Goal: Transaction & Acquisition: Purchase product/service

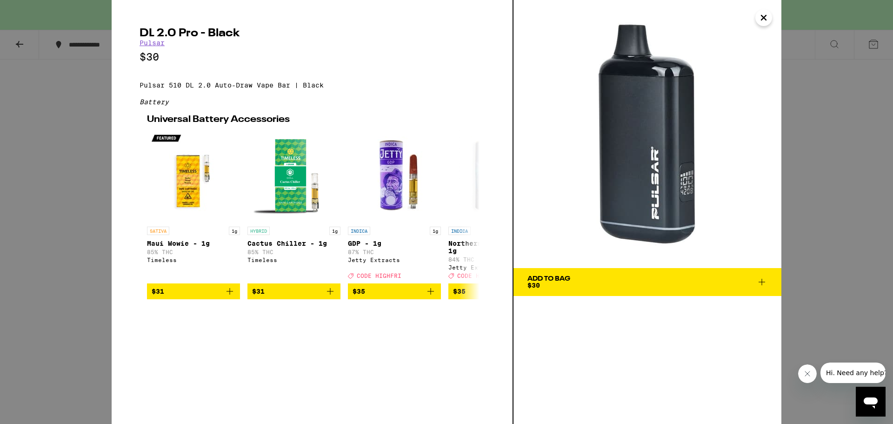
click at [764, 16] on icon "Close" at bounding box center [763, 17] width 5 height 5
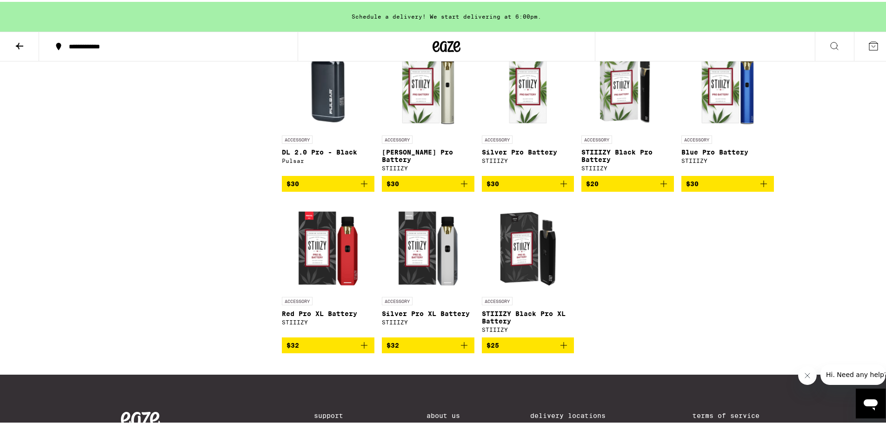
scroll to position [790, 0]
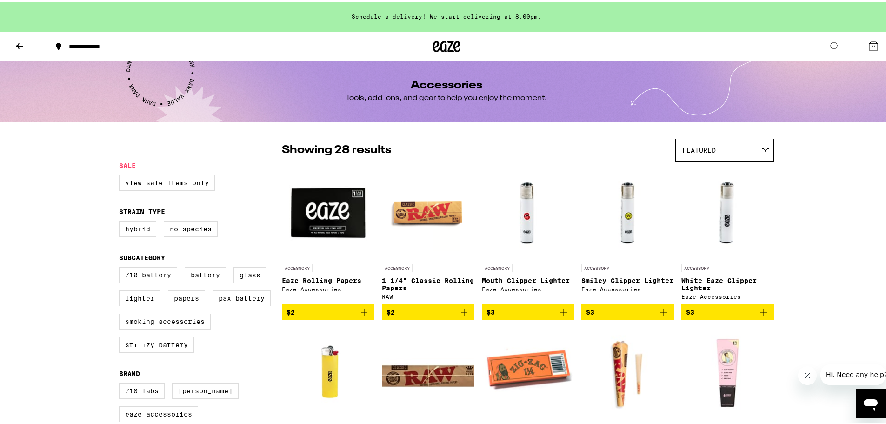
click at [704, 150] on span "Featured" at bounding box center [698, 148] width 33 height 7
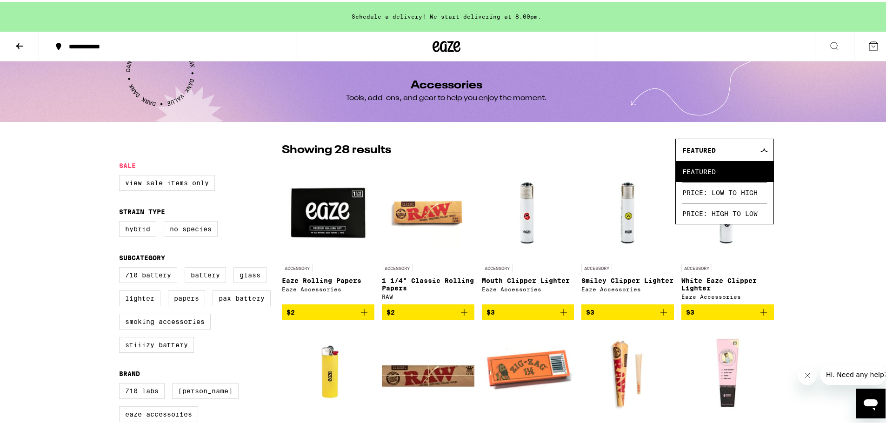
click at [26, 49] on button at bounding box center [19, 44] width 39 height 29
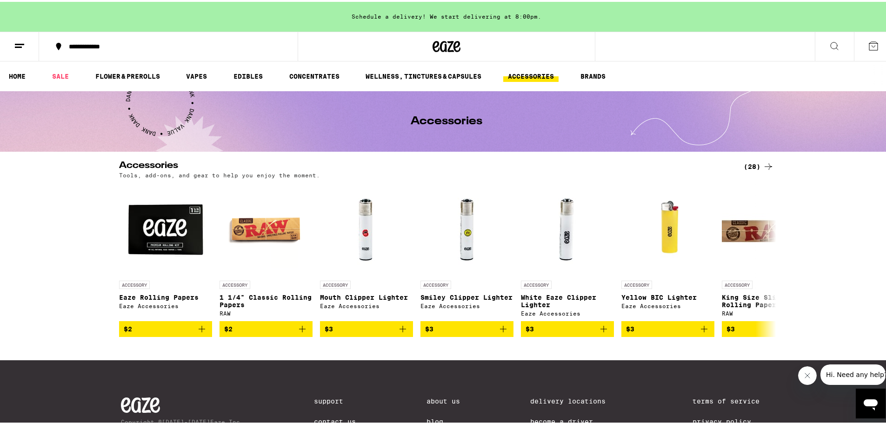
click at [20, 47] on icon at bounding box center [19, 44] width 11 height 11
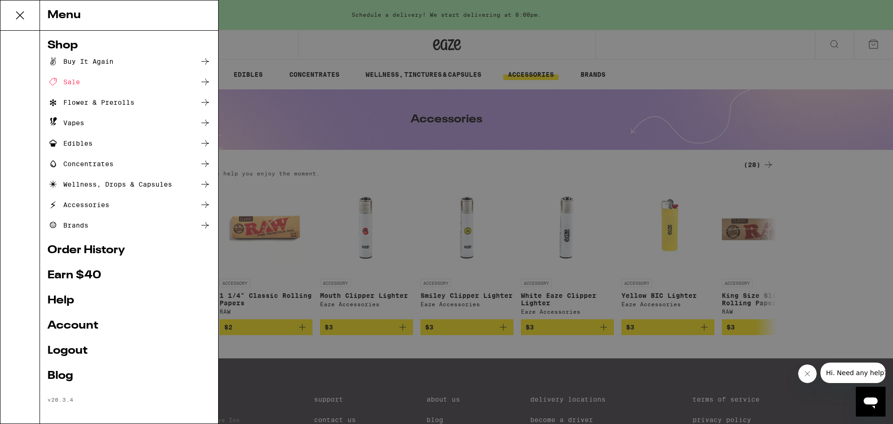
click at [81, 118] on div "Vapes" at bounding box center [65, 122] width 37 height 11
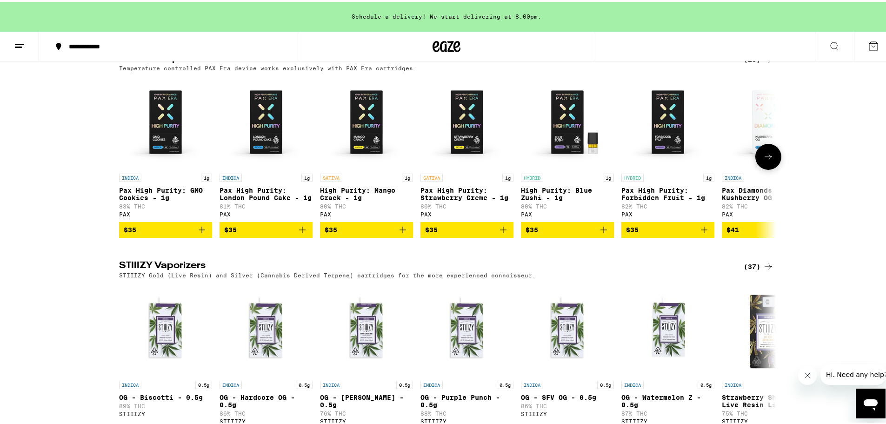
scroll to position [930, 0]
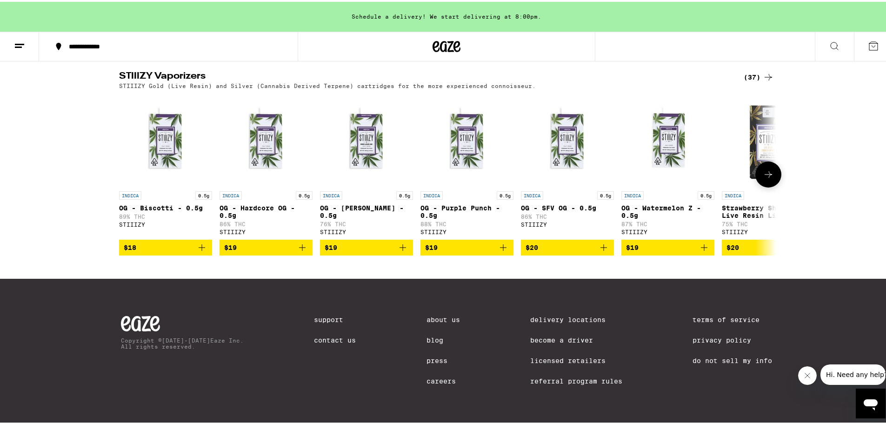
click at [767, 178] on icon at bounding box center [767, 172] width 11 height 11
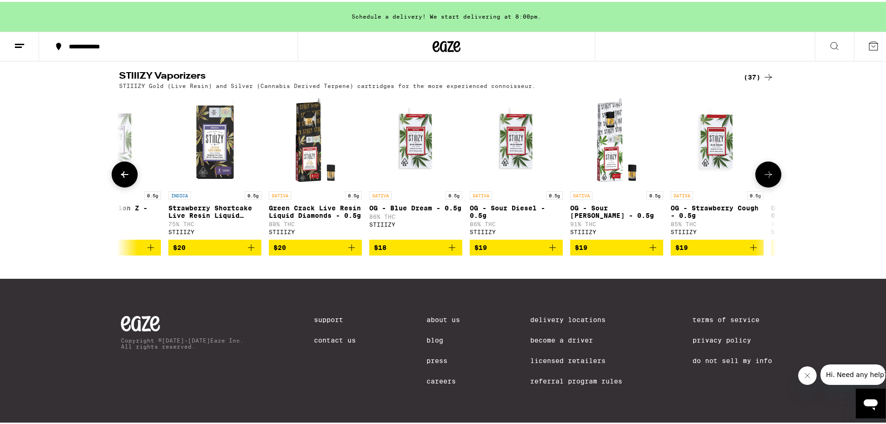
click at [767, 178] on icon at bounding box center [767, 172] width 11 height 11
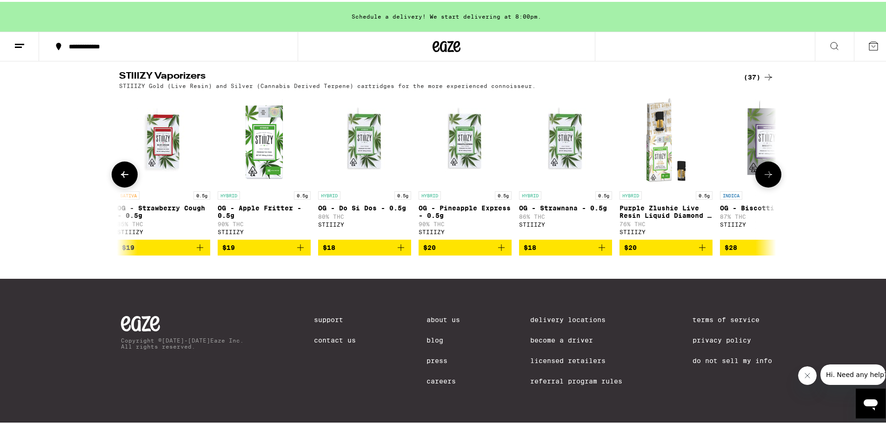
click at [767, 178] on icon at bounding box center [767, 172] width 11 height 11
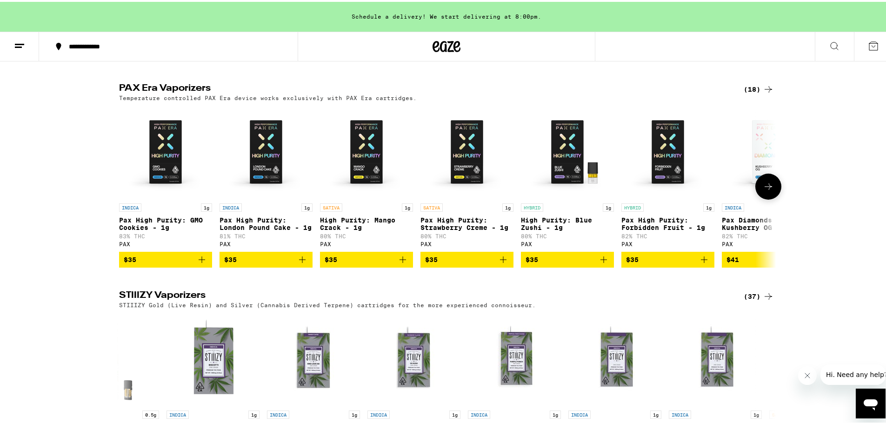
scroll to position [651, 0]
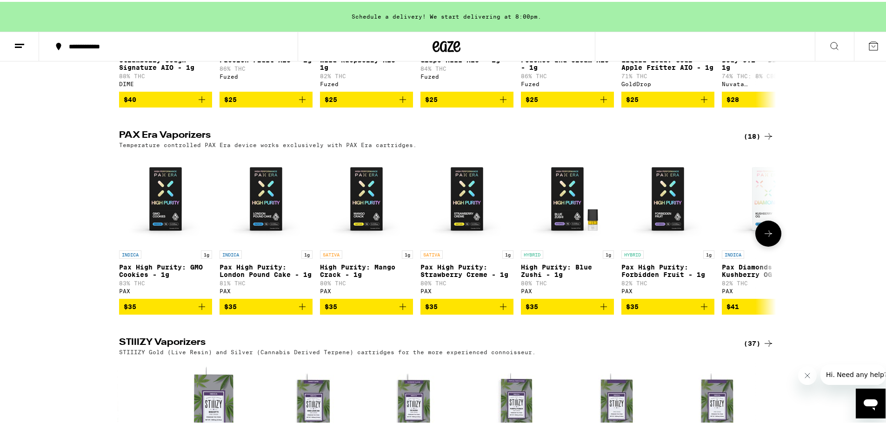
click at [771, 245] on button at bounding box center [768, 232] width 26 height 26
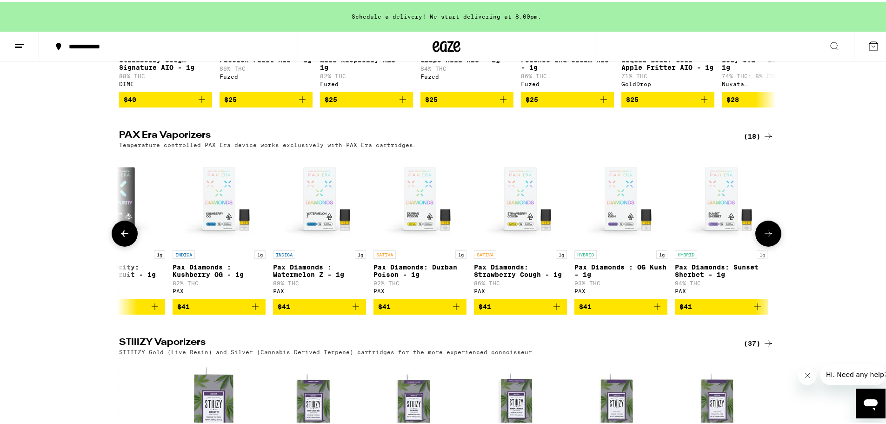
scroll to position [0, 553]
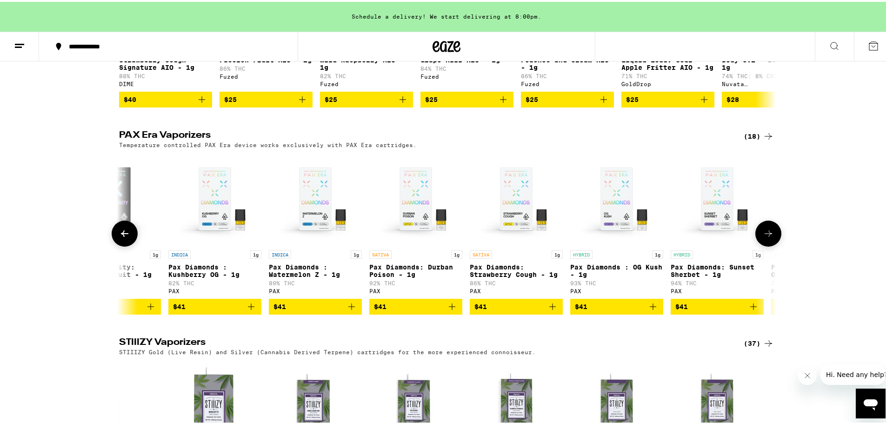
click at [119, 237] on icon at bounding box center [124, 231] width 11 height 11
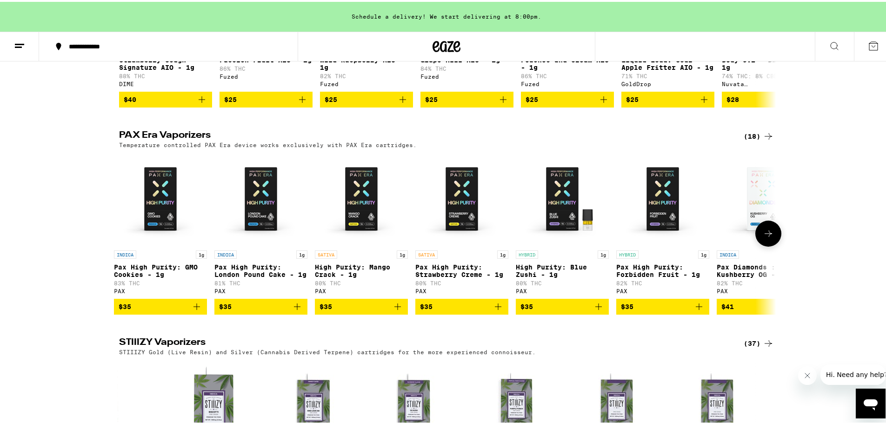
scroll to position [0, 0]
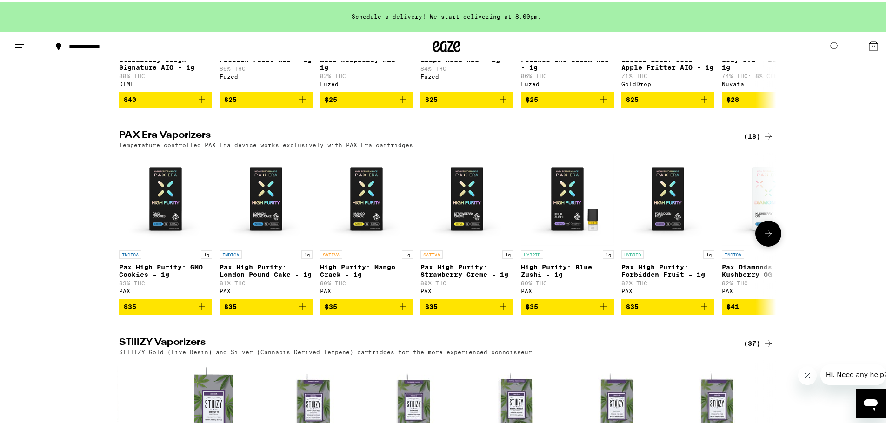
click at [765, 239] on button at bounding box center [768, 232] width 26 height 26
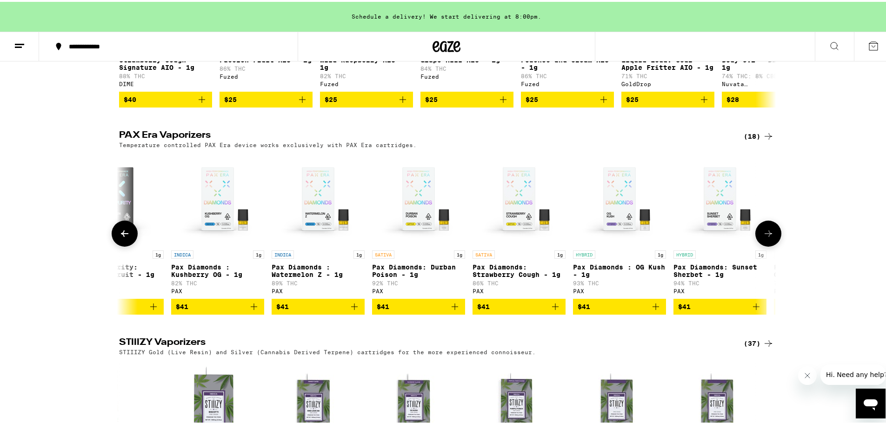
scroll to position [0, 553]
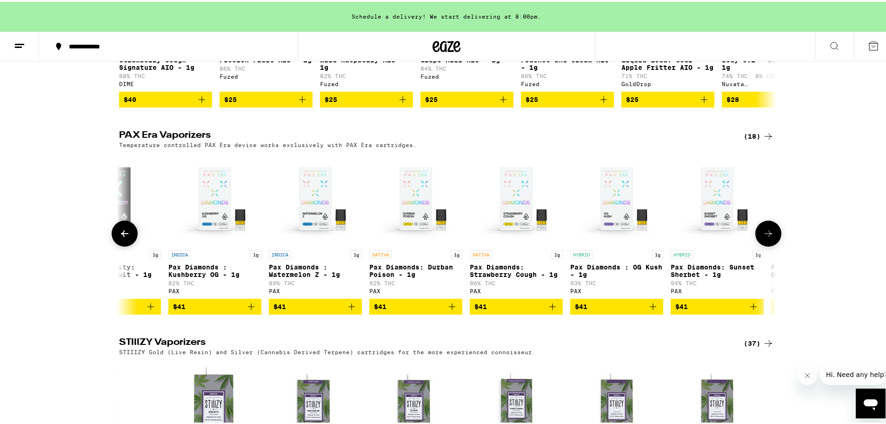
click at [765, 239] on button at bounding box center [768, 232] width 26 height 26
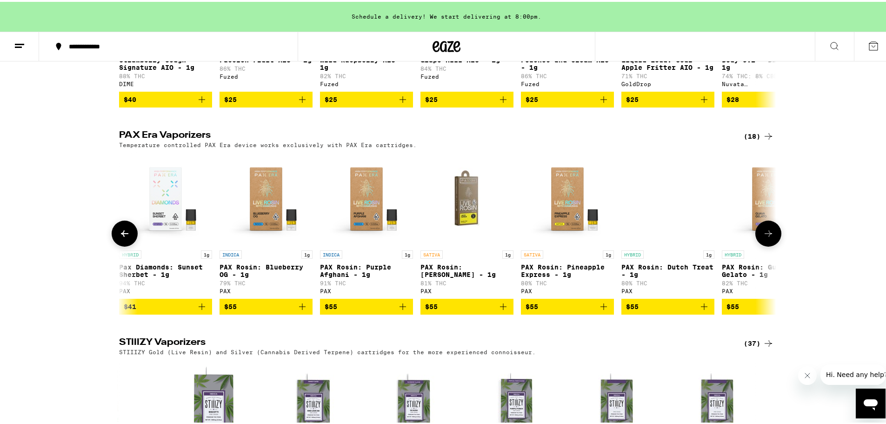
scroll to position [0, 1106]
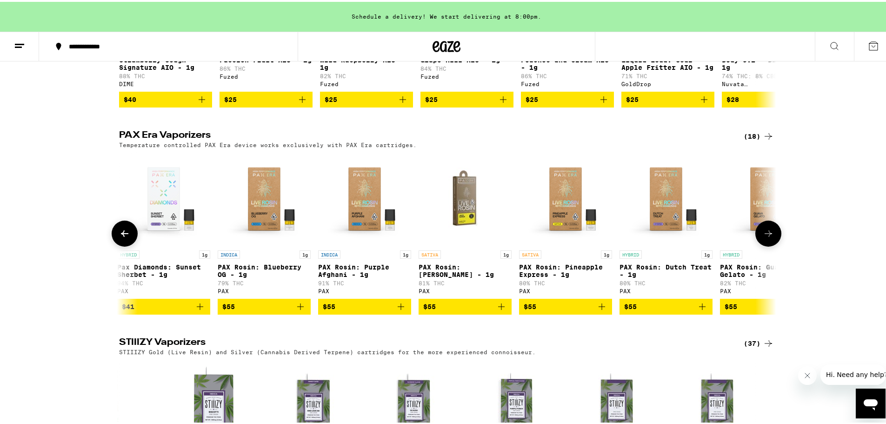
click at [119, 237] on icon at bounding box center [124, 231] width 11 height 11
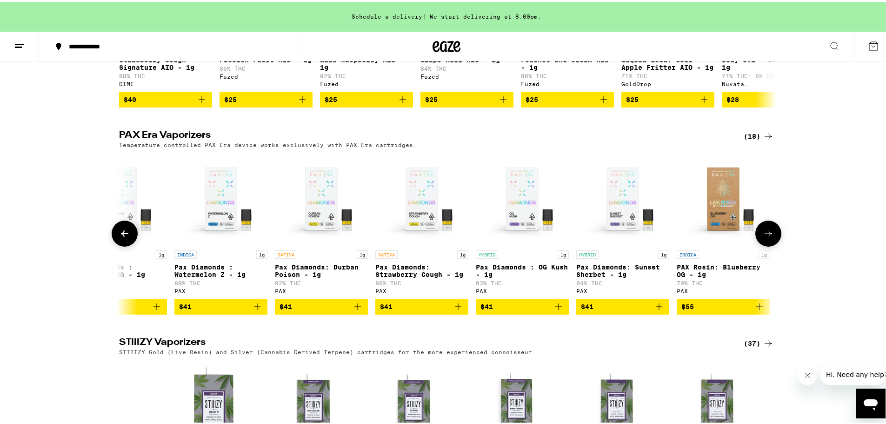
click at [119, 237] on icon at bounding box center [124, 231] width 11 height 11
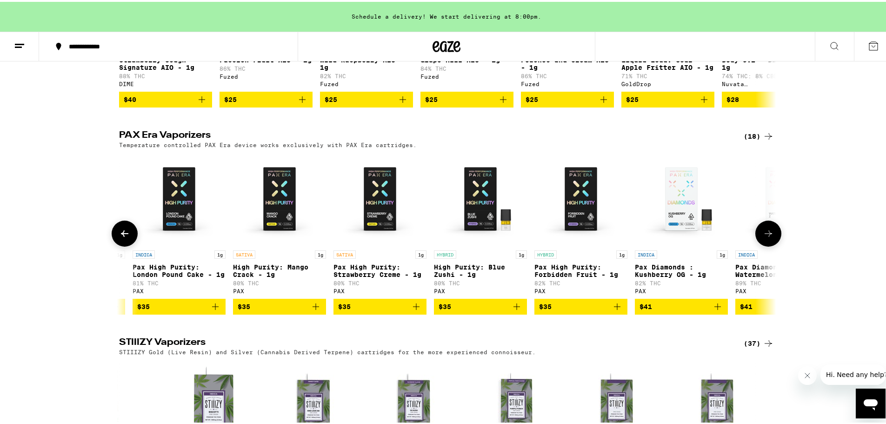
click at [119, 237] on icon at bounding box center [124, 231] width 11 height 11
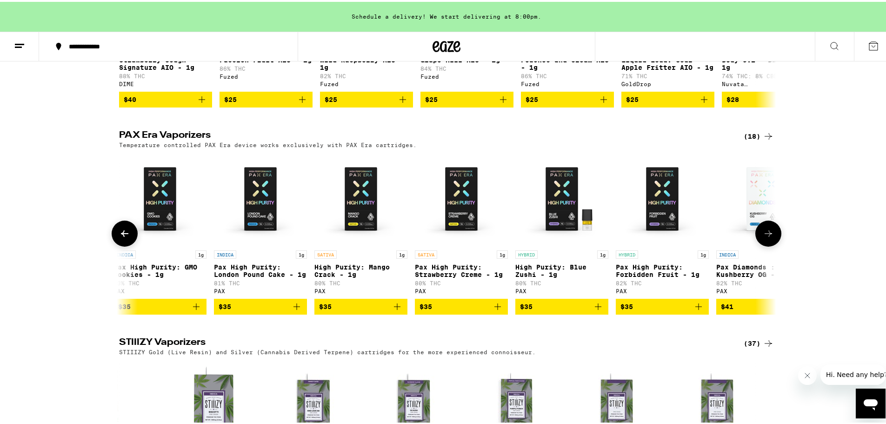
scroll to position [0, 0]
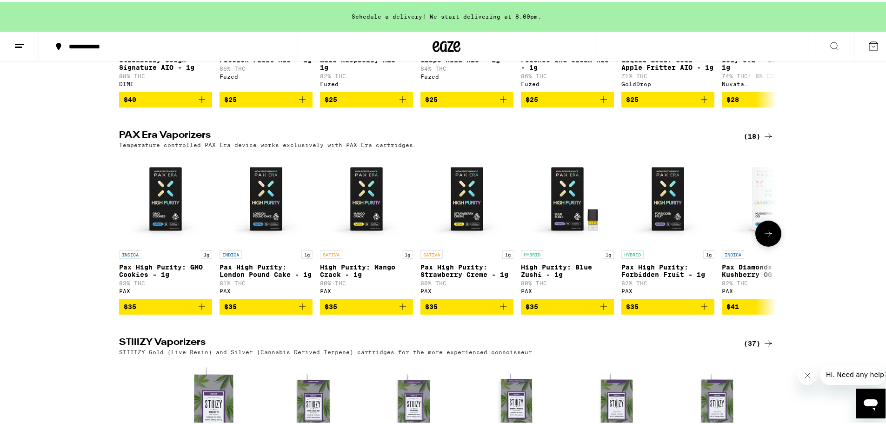
click at [299, 308] on icon "Add to bag" at bounding box center [302, 304] width 7 height 7
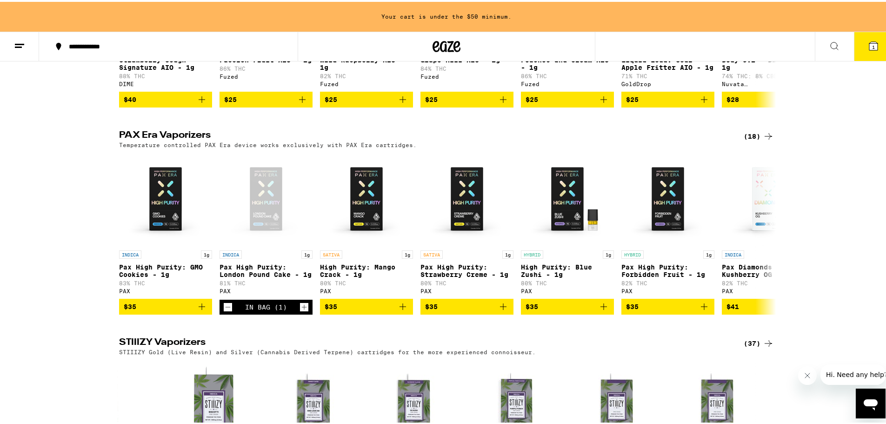
click at [26, 40] on button at bounding box center [19, 44] width 39 height 29
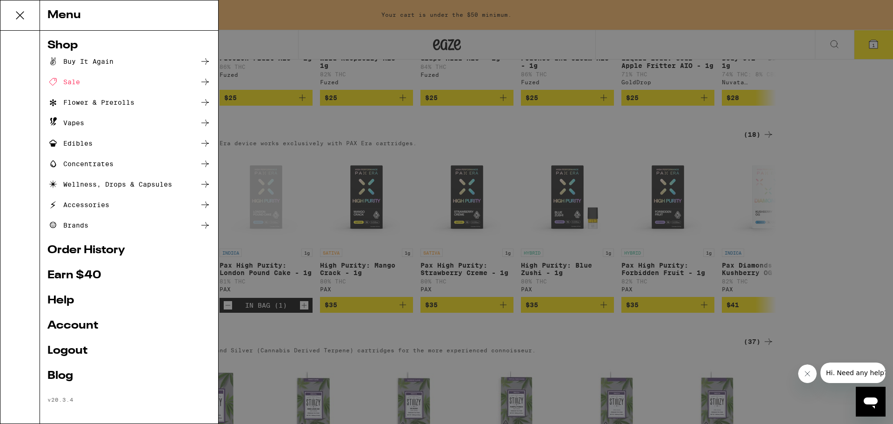
click at [96, 200] on div "Accessories" at bounding box center [78, 204] width 62 height 11
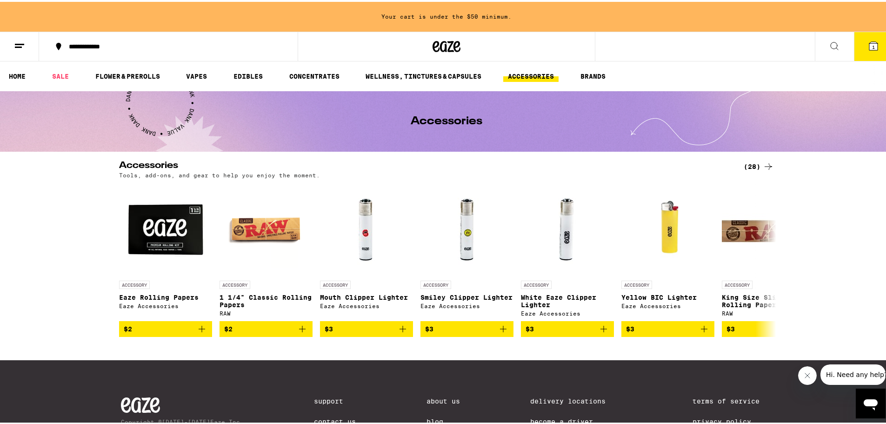
click at [758, 168] on div "(28)" at bounding box center [758, 164] width 30 height 11
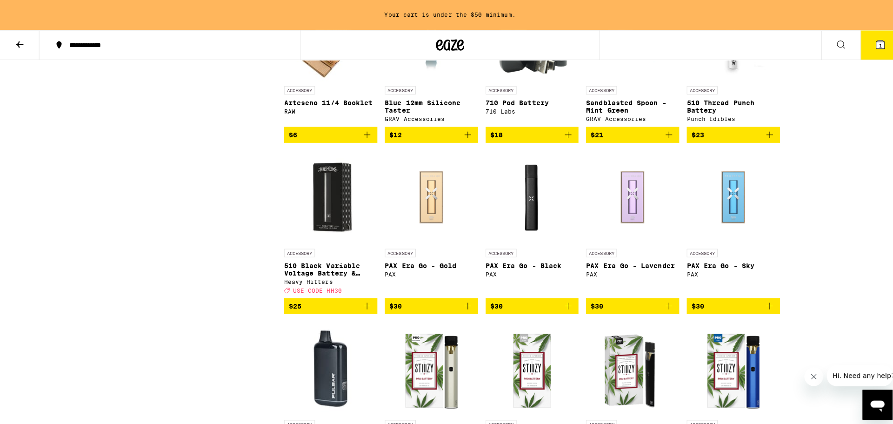
scroll to position [511, 0]
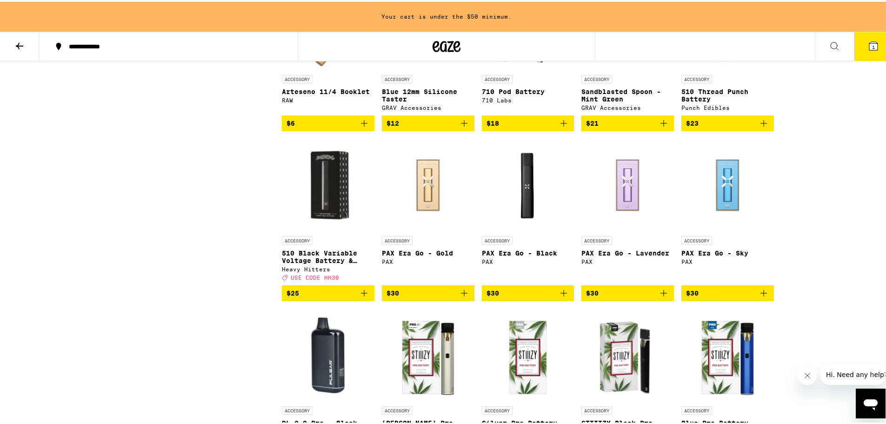
click at [562, 294] on icon "Add to bag" at bounding box center [563, 291] width 7 height 7
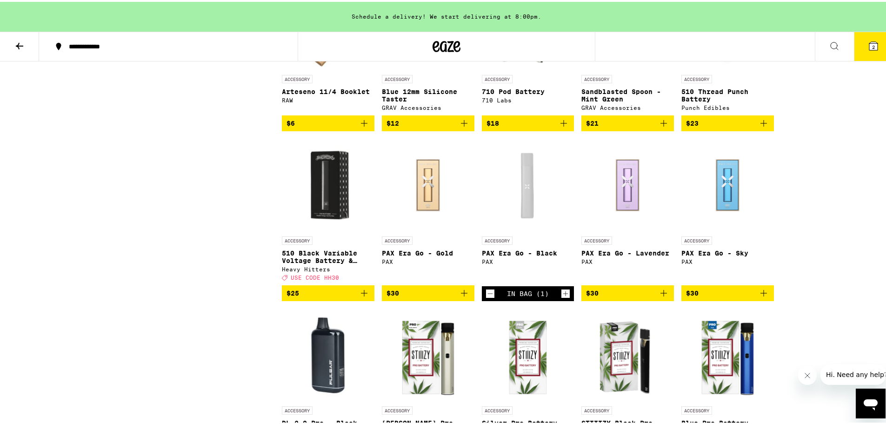
click at [547, 17] on div "Schedule a delivery! We start delivering at 8:00pm." at bounding box center [446, 15] width 893 height 30
click at [874, 50] on button "2" at bounding box center [873, 44] width 39 height 29
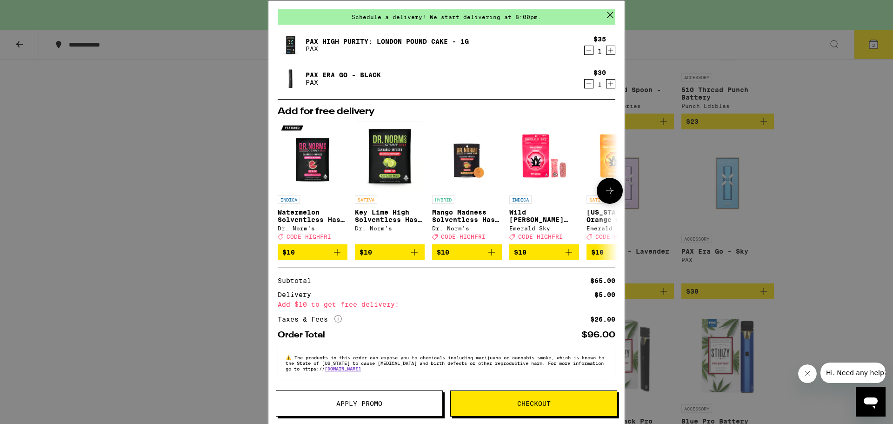
scroll to position [38, 0]
click at [564, 401] on span "Checkout" at bounding box center [533, 403] width 166 height 7
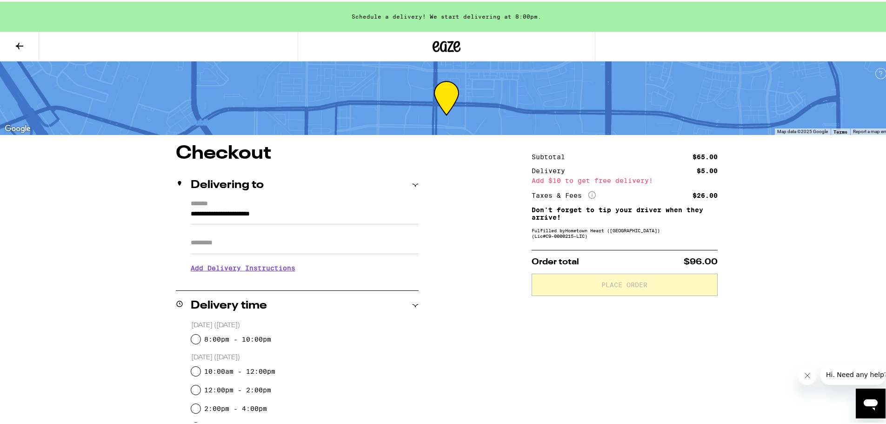
click at [235, 247] on input "Apt/Suite" at bounding box center [305, 241] width 228 height 22
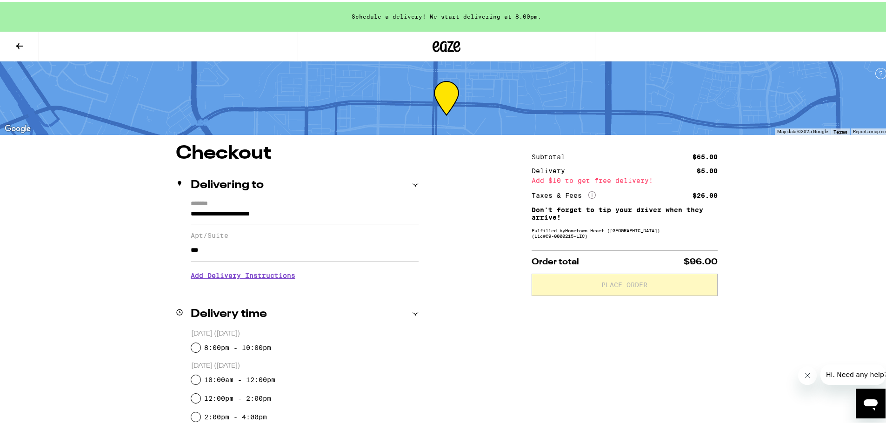
type input "***"
click at [258, 278] on h3 "Add Delivery Instructions" at bounding box center [305, 273] width 228 height 21
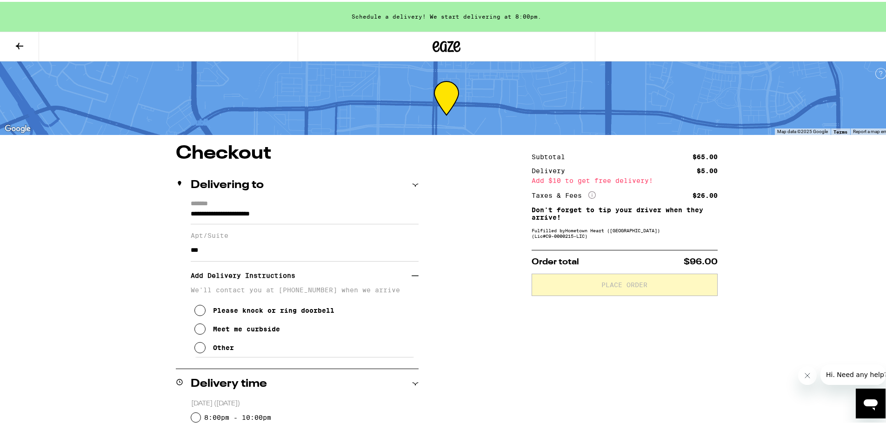
click at [216, 349] on div "Other" at bounding box center [223, 345] width 21 height 7
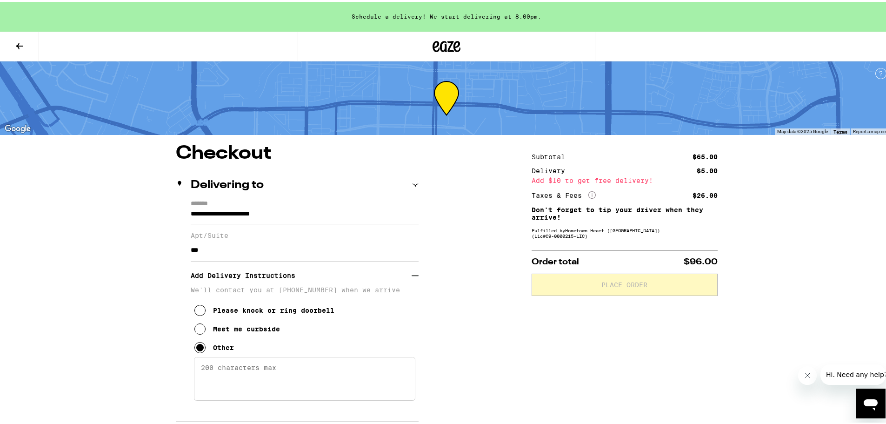
click at [267, 379] on textarea "Enter any other delivery instructions you want driver to know" at bounding box center [304, 377] width 221 height 44
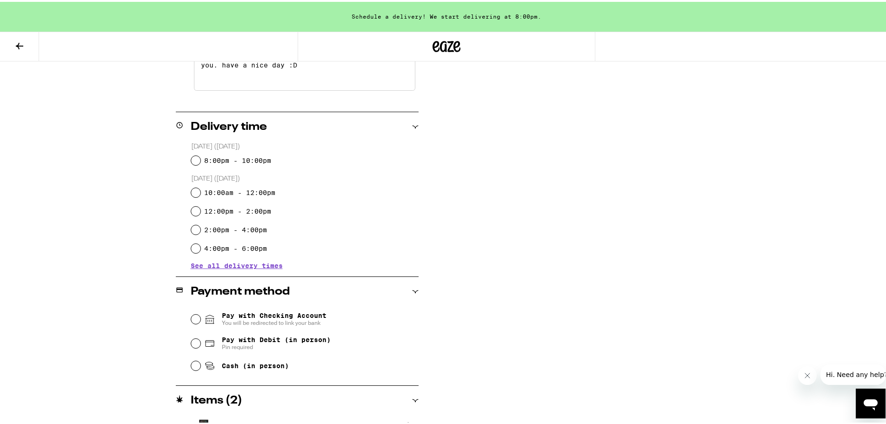
scroll to position [325, 0]
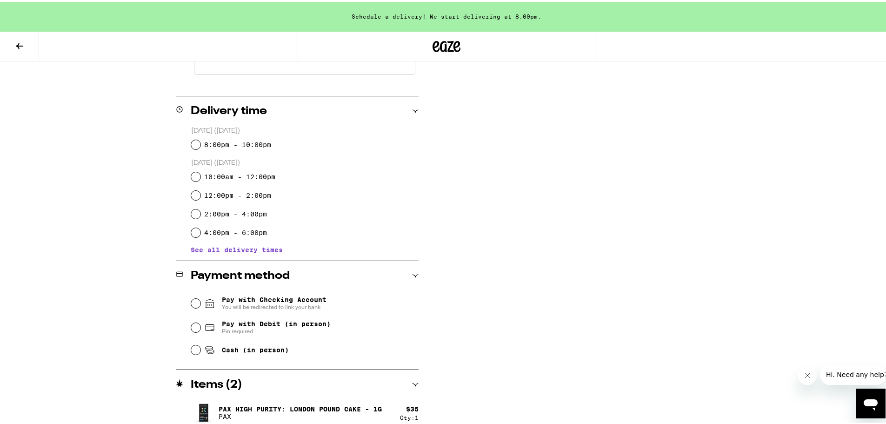
type textarea "there is a gate. if you call me i can open it for you. have a nice day :D"
click at [231, 145] on label "8:00pm - 10:00pm" at bounding box center [237, 142] width 67 height 7
click at [200, 145] on input "8:00pm - 10:00pm" at bounding box center [195, 142] width 9 height 9
radio input "true"
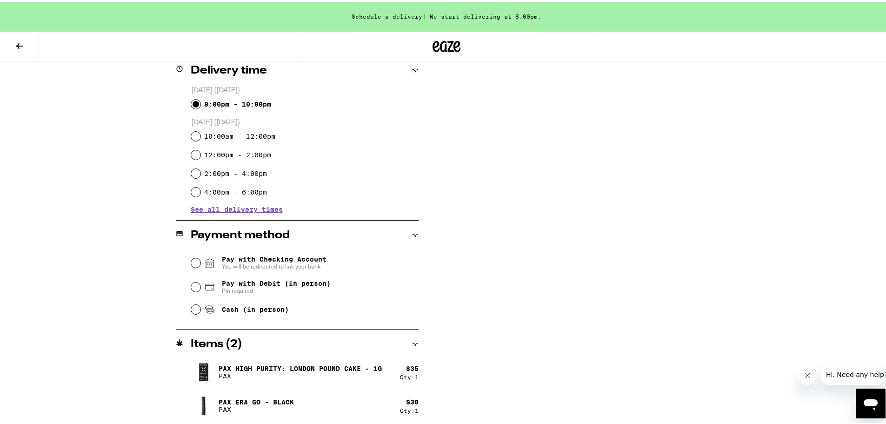
scroll to position [367, 0]
click at [269, 283] on span "Pay with Debit (in person)" at bounding box center [276, 280] width 109 height 7
click at [200, 283] on input "Pay with Debit (in person) Pin required" at bounding box center [195, 283] width 9 height 9
radio input "true"
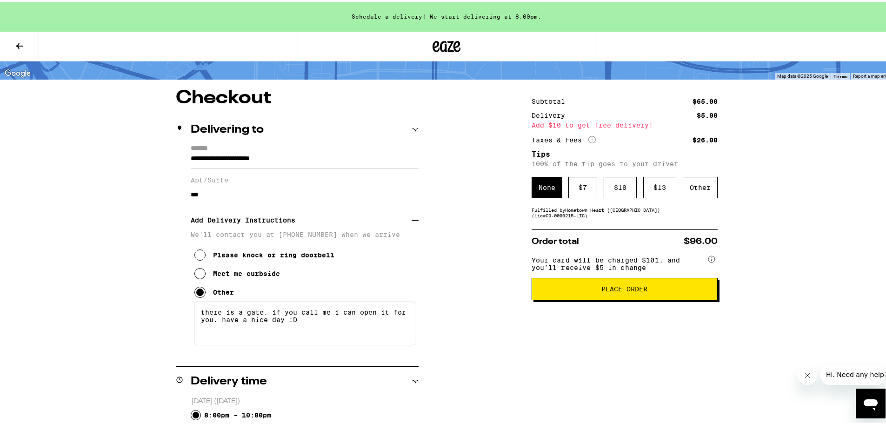
scroll to position [0, 0]
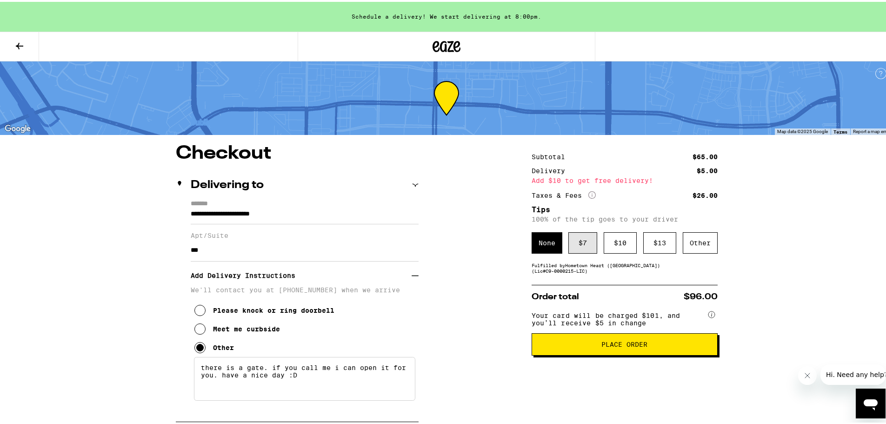
click at [576, 244] on div "$ 7" at bounding box center [582, 240] width 29 height 21
